Goal: Find specific page/section: Find specific page/section

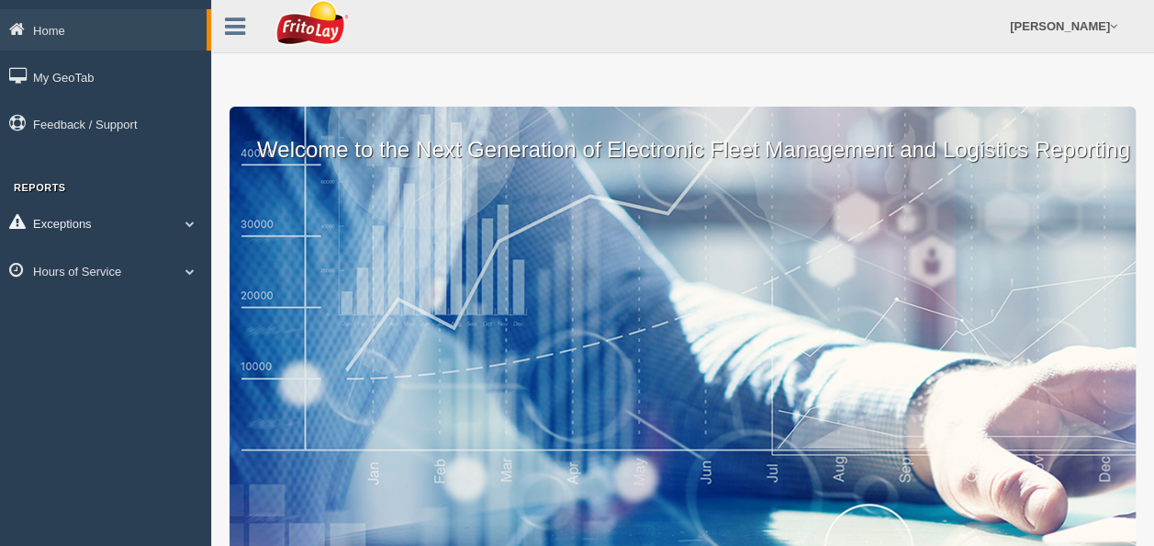
click at [190, 226] on span at bounding box center [190, 223] width 24 height 9
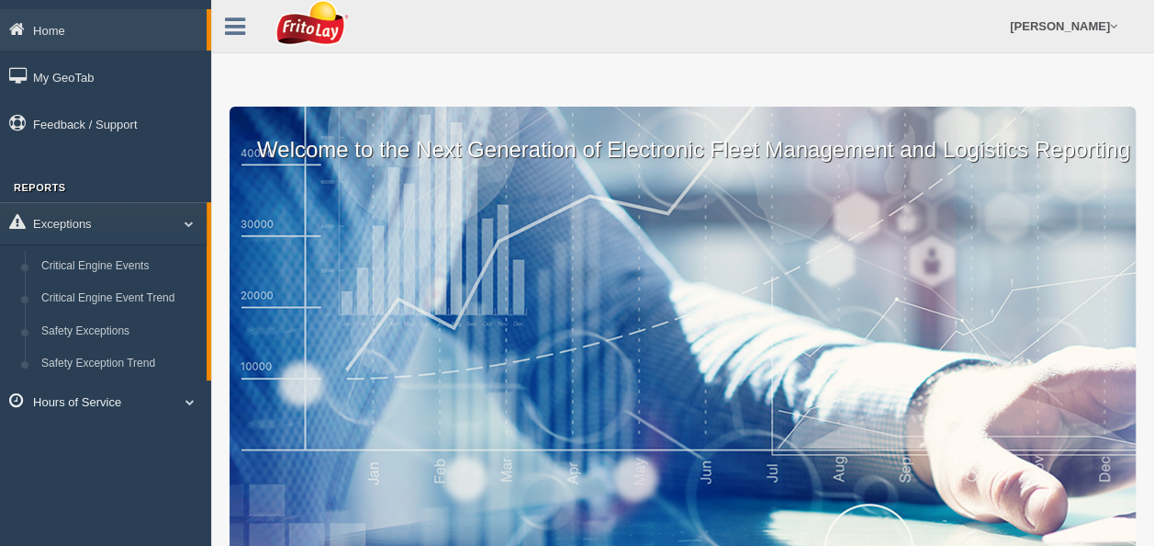
click at [136, 404] on link "Hours of Service" at bounding box center [105, 400] width 211 height 41
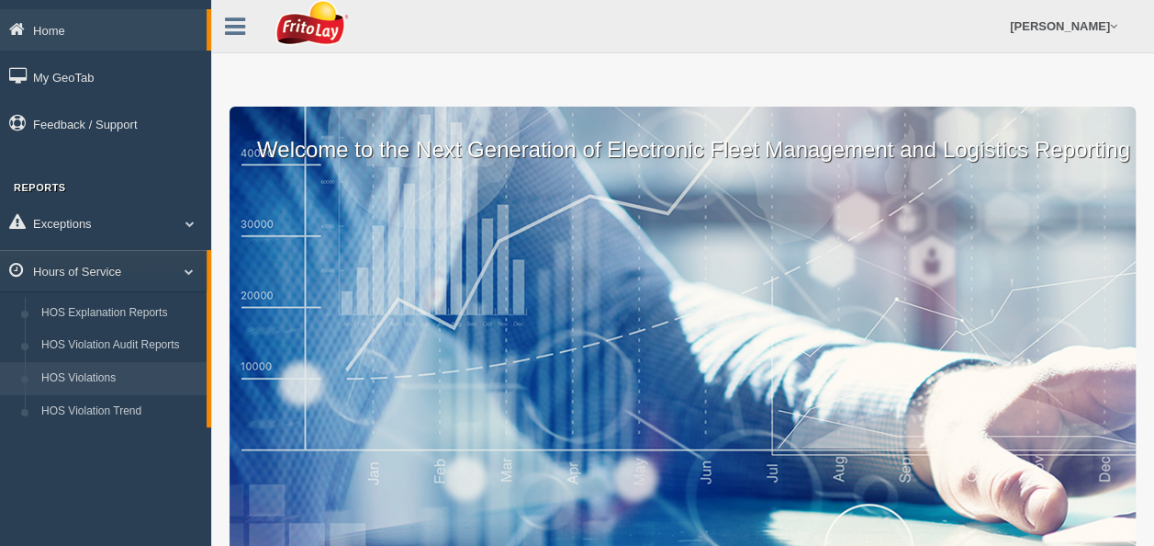
click at [115, 384] on link "HOS Violations" at bounding box center [120, 378] width 174 height 33
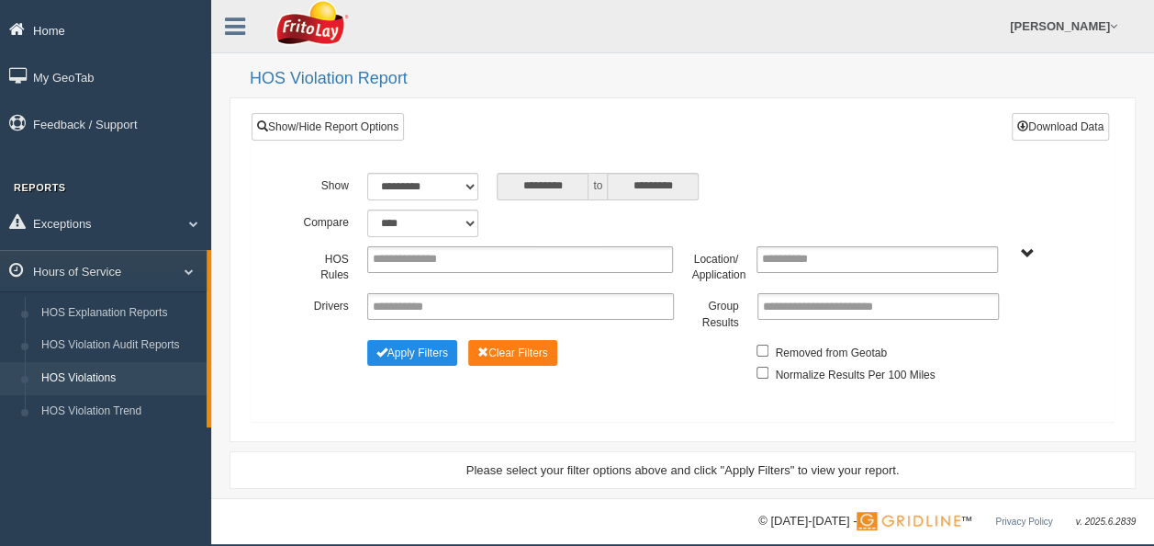
click at [59, 29] on link "Home" at bounding box center [105, 29] width 211 height 41
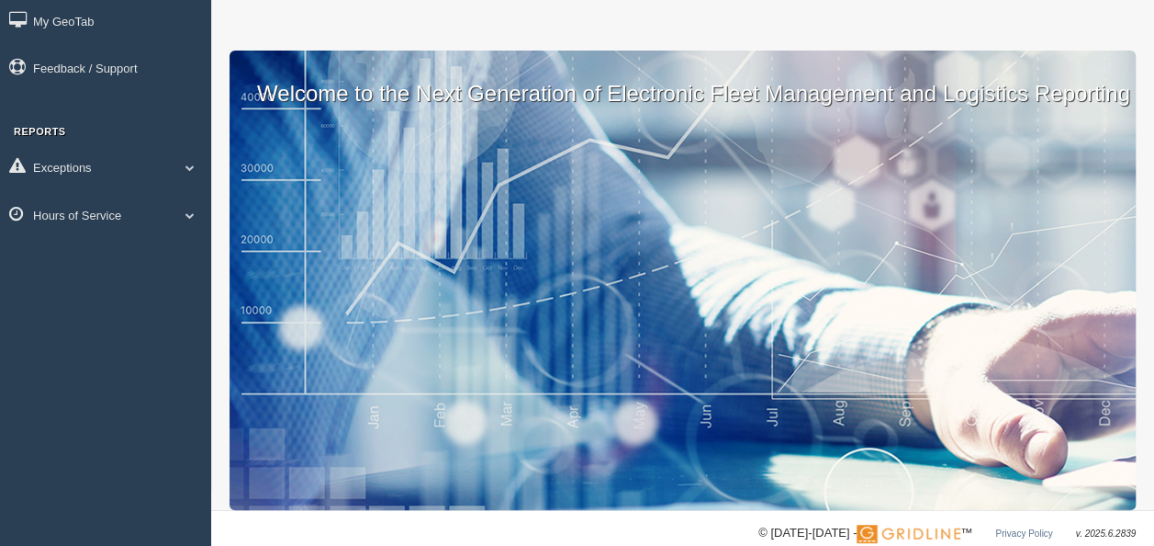
scroll to position [84, 0]
